Goal: Navigation & Orientation: Find specific page/section

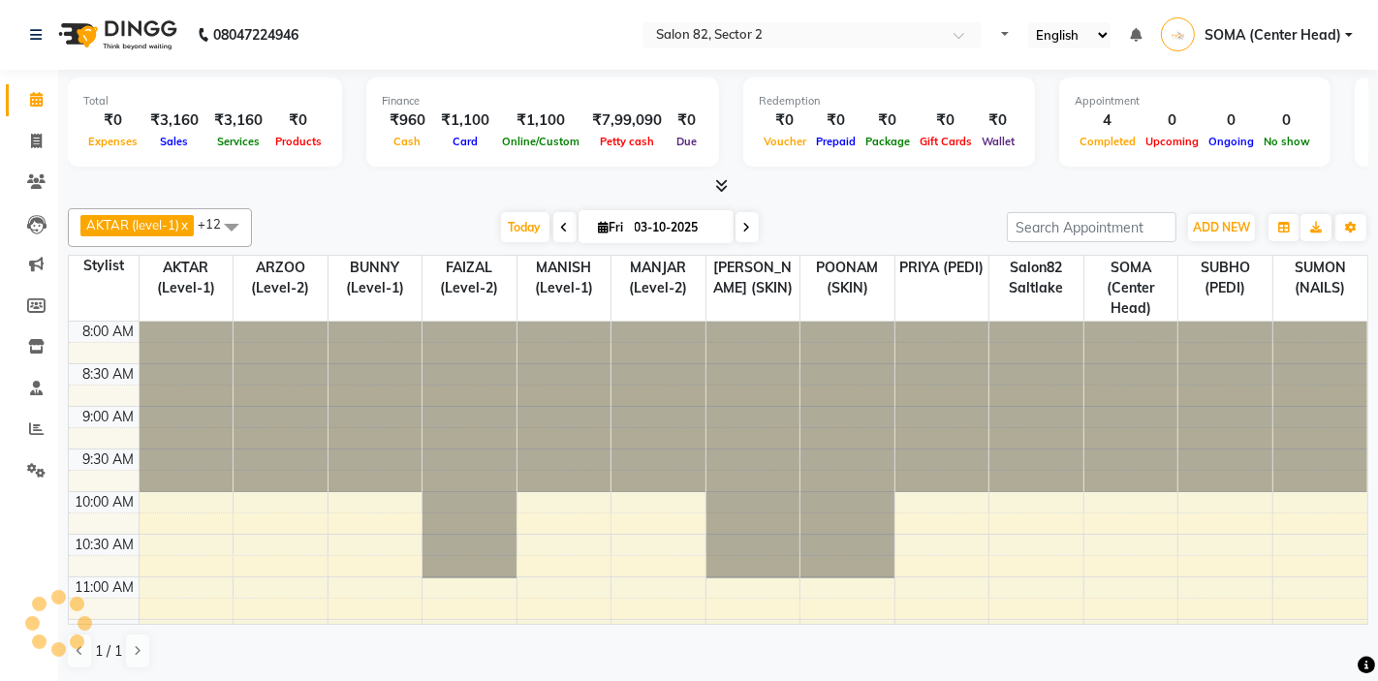
select select "en"
